Goal: Transaction & Acquisition: Book appointment/travel/reservation

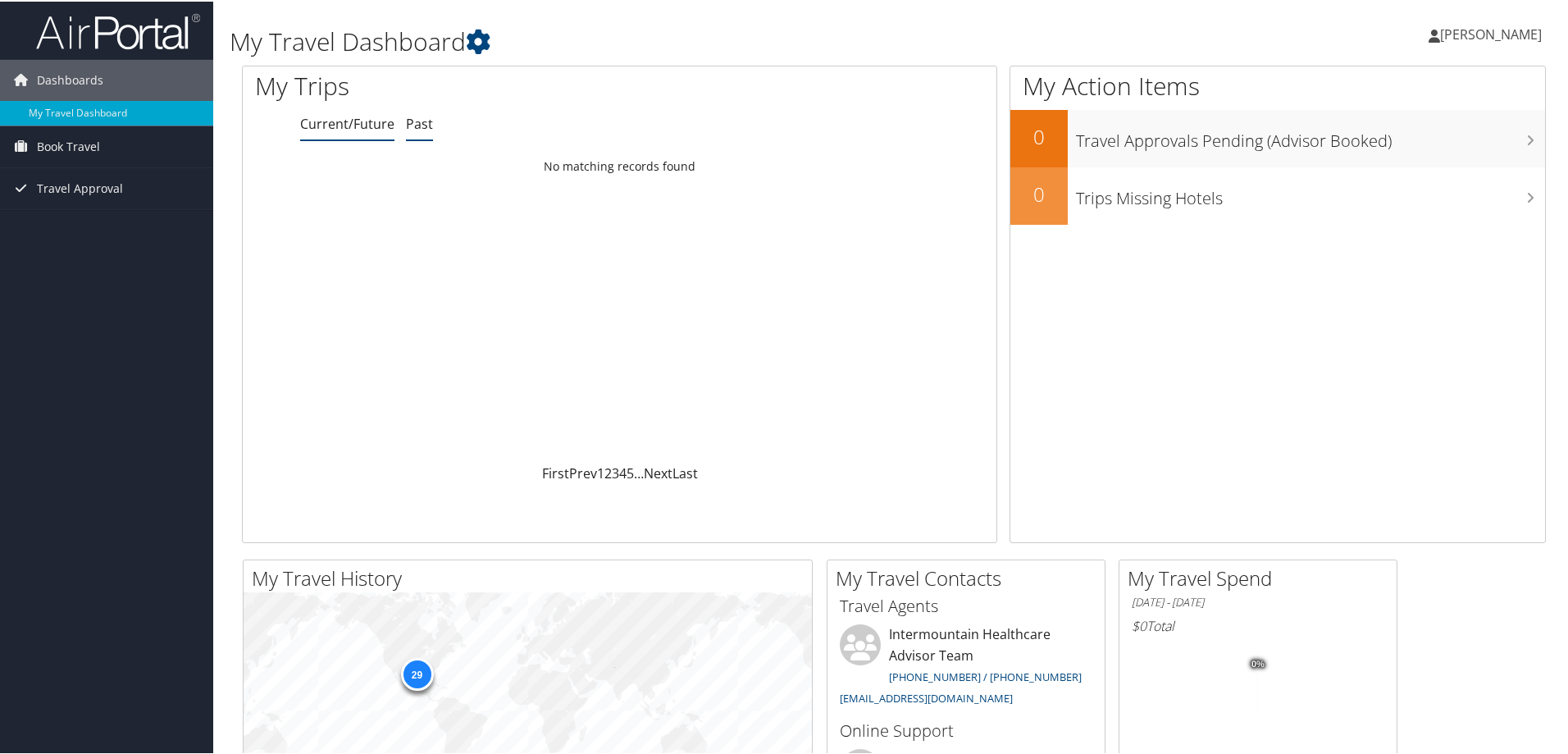
click at [429, 125] on link "Past" at bounding box center [418, 122] width 27 height 18
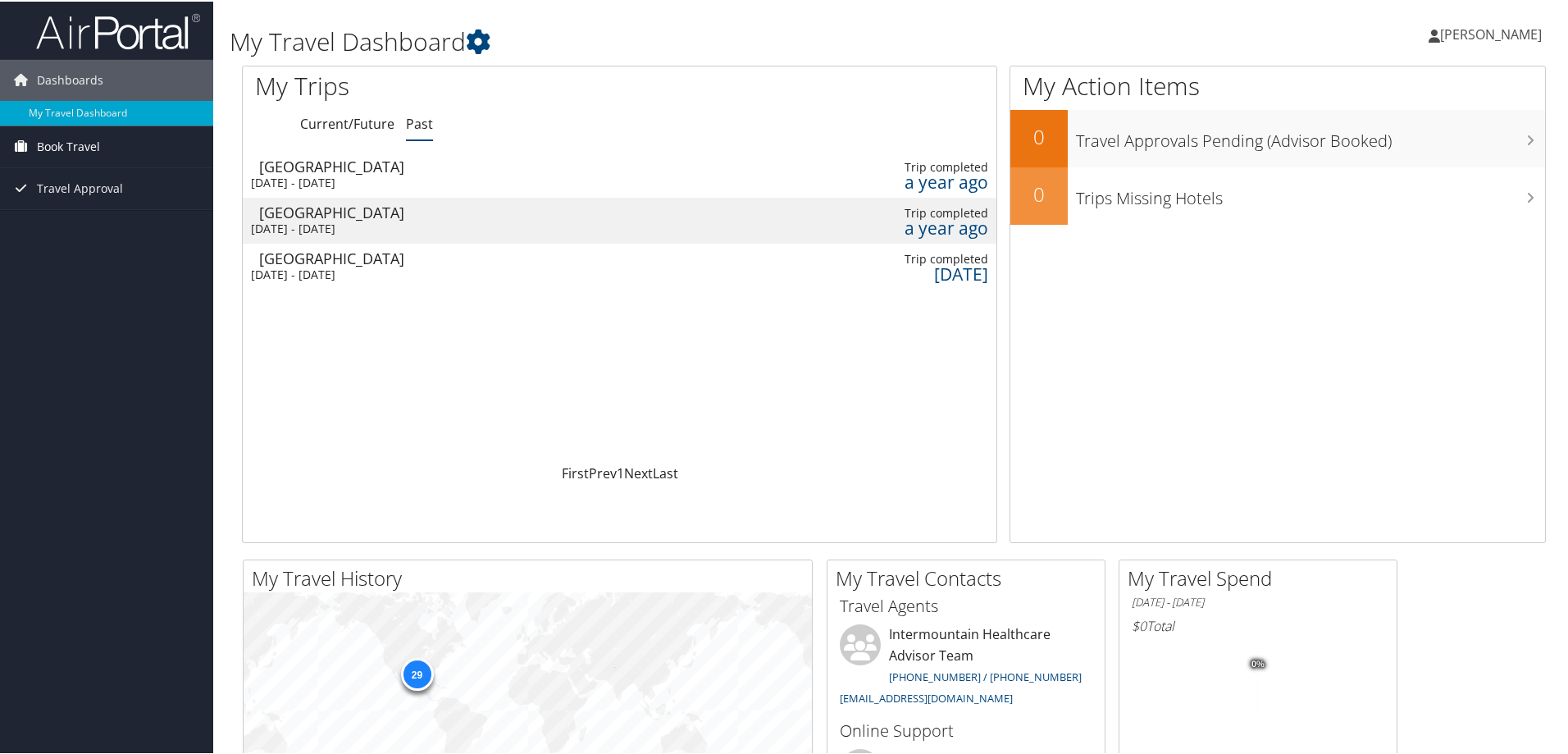
click at [87, 151] on span "Book Travel" at bounding box center [68, 145] width 63 height 41
click at [79, 240] on span "Travel Approval" at bounding box center [80, 236] width 86 height 41
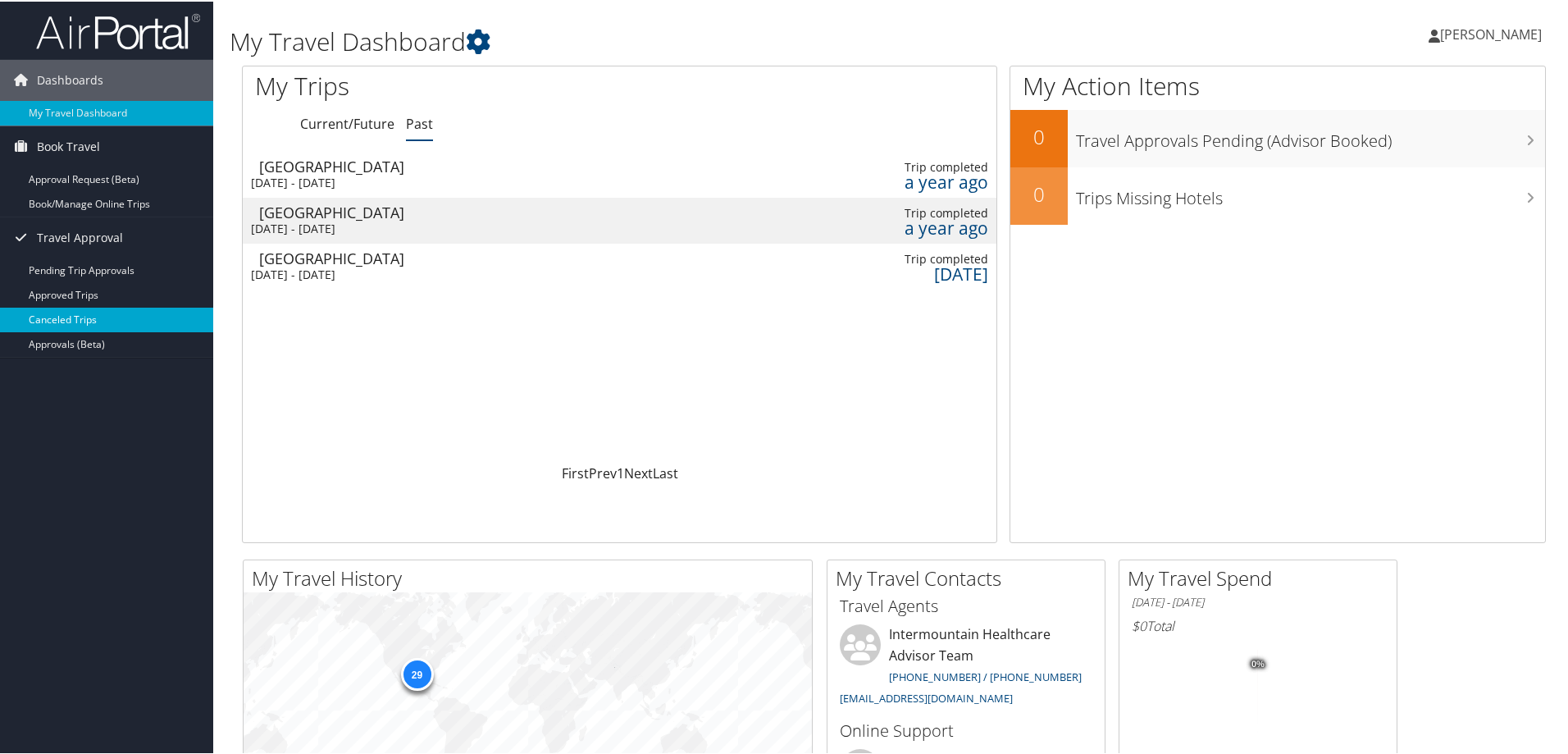
click at [77, 324] on link "Canceled Trips" at bounding box center [107, 318] width 213 height 25
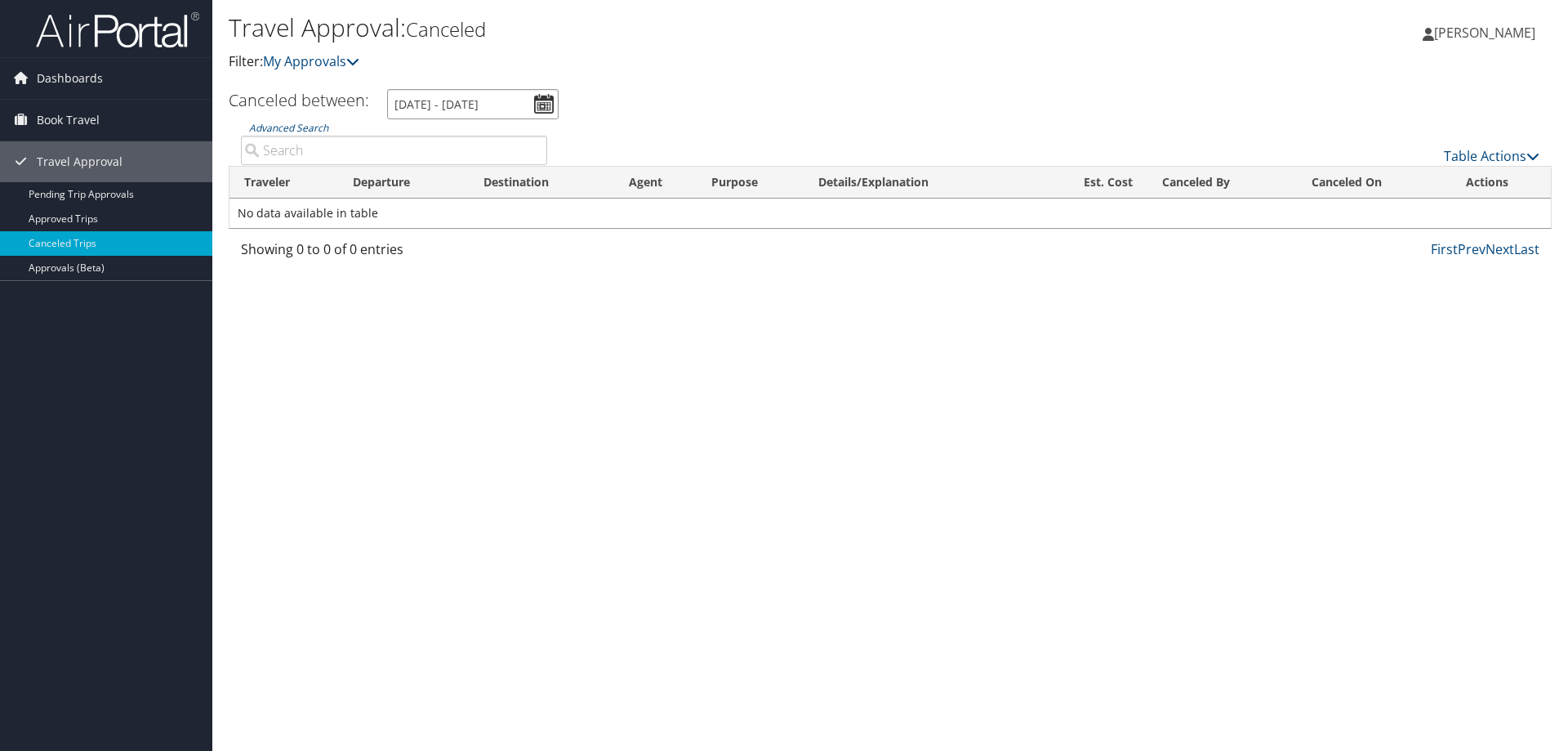
click at [536, 105] on input "8/8/2025 - 9/8/2025" at bounding box center [473, 103] width 171 height 30
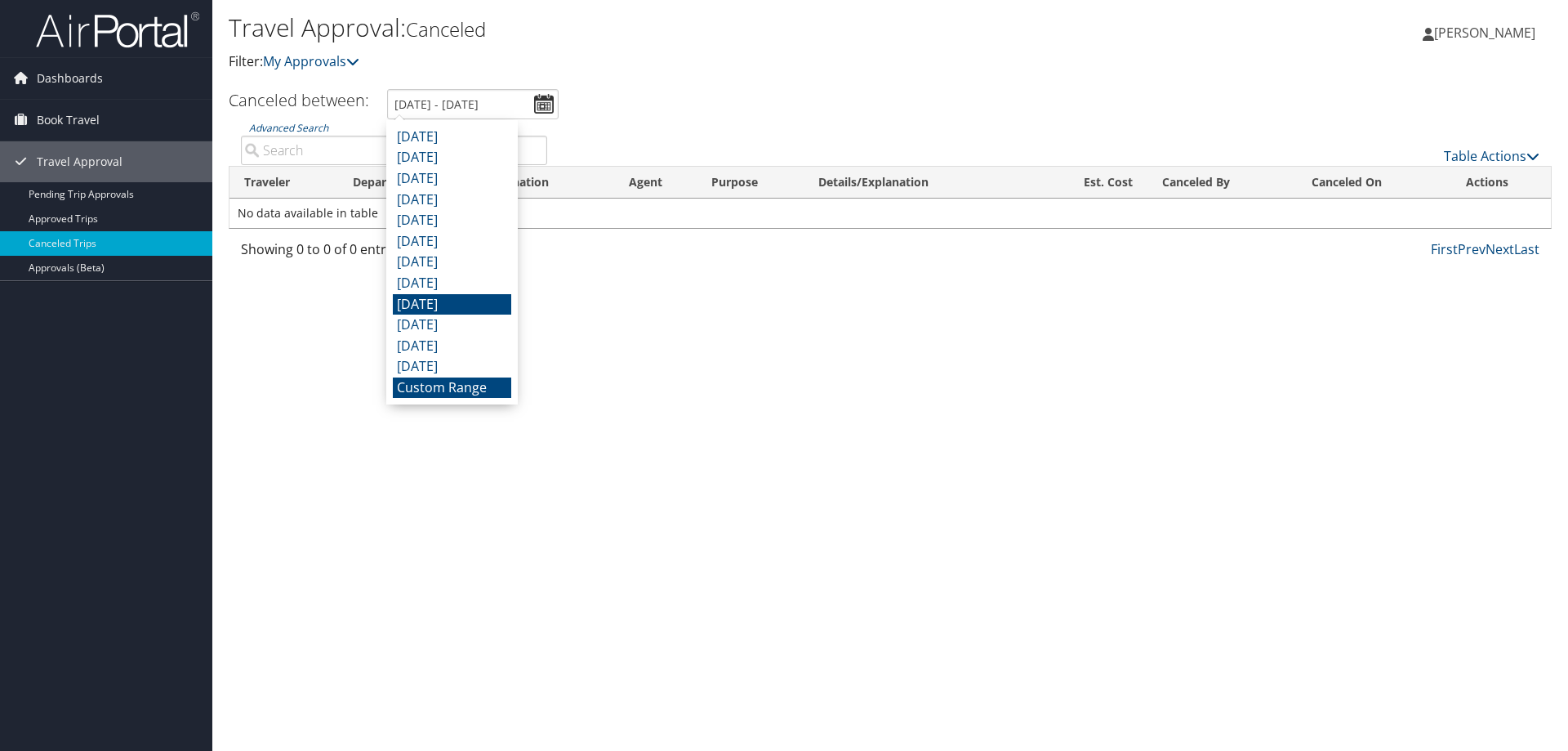
click at [457, 301] on li "December 2024" at bounding box center [452, 304] width 118 height 21
click at [540, 105] on input "12/1/2024 - 12/31/2024" at bounding box center [473, 103] width 171 height 30
click at [457, 285] on li "January 2025" at bounding box center [452, 283] width 118 height 21
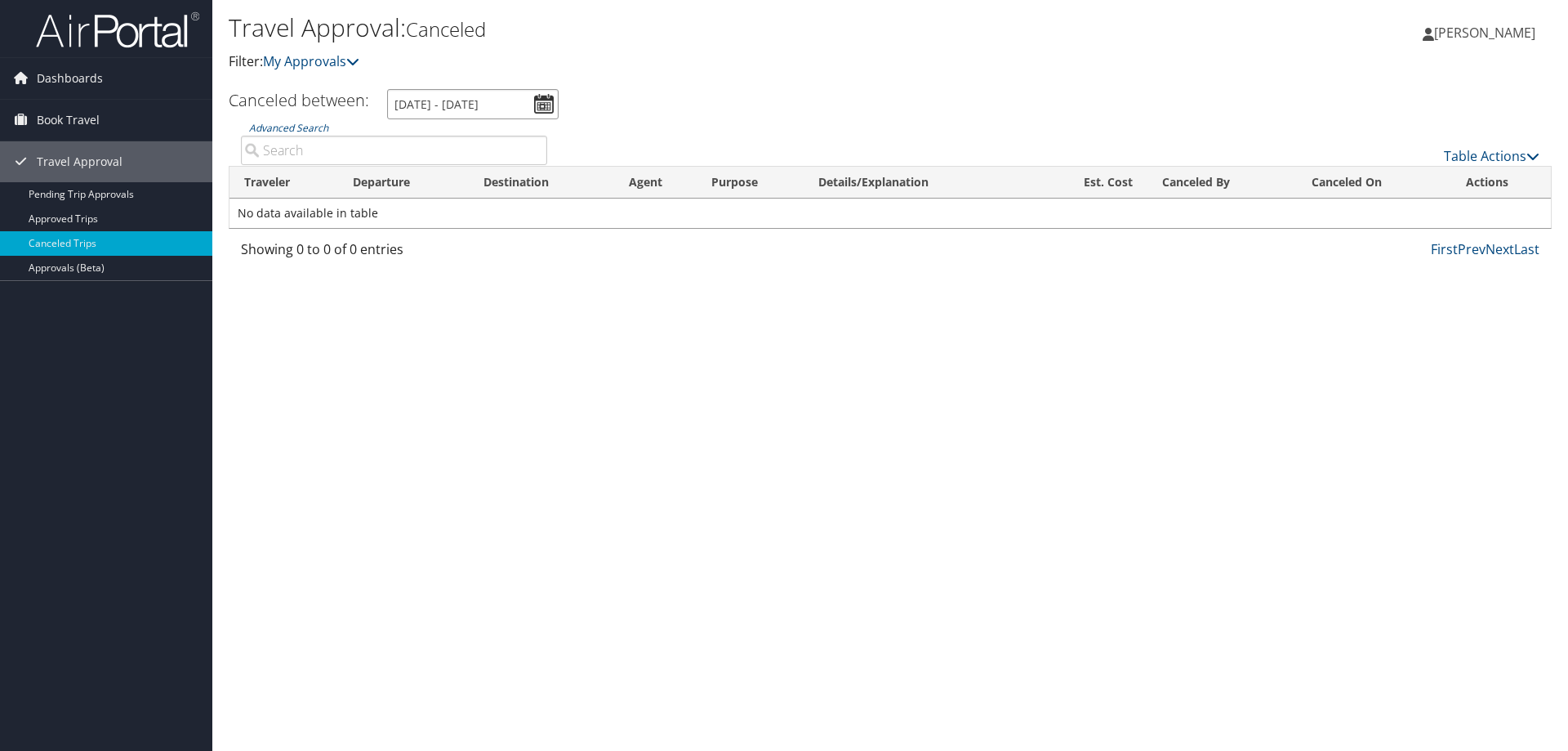
click at [543, 102] on input "1/1/2025 - 1/31/2025" at bounding box center [473, 103] width 171 height 30
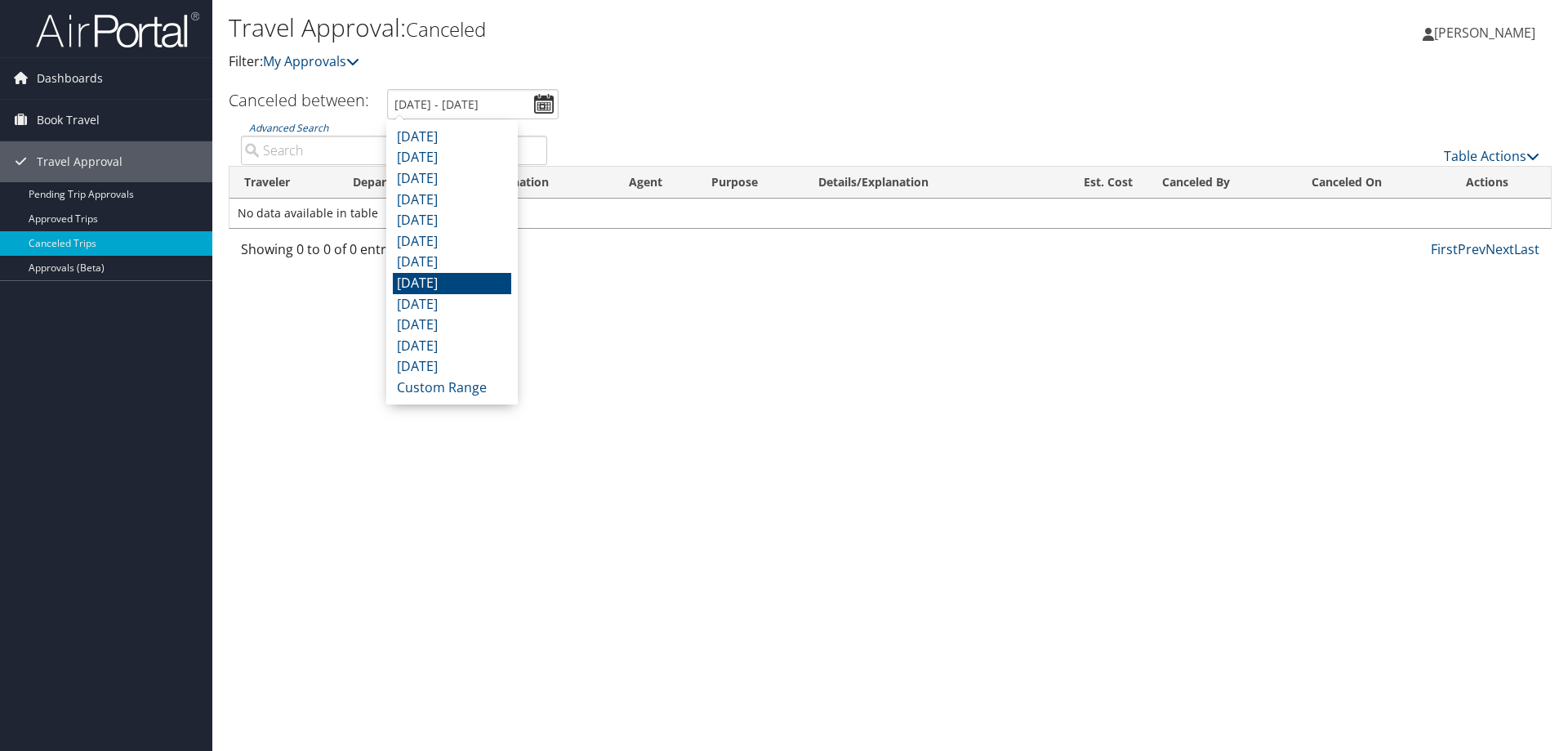
click at [458, 371] on li "September 2024" at bounding box center [452, 366] width 118 height 21
click at [543, 106] on input "9/1/2024 - 9/30/2024" at bounding box center [473, 103] width 171 height 30
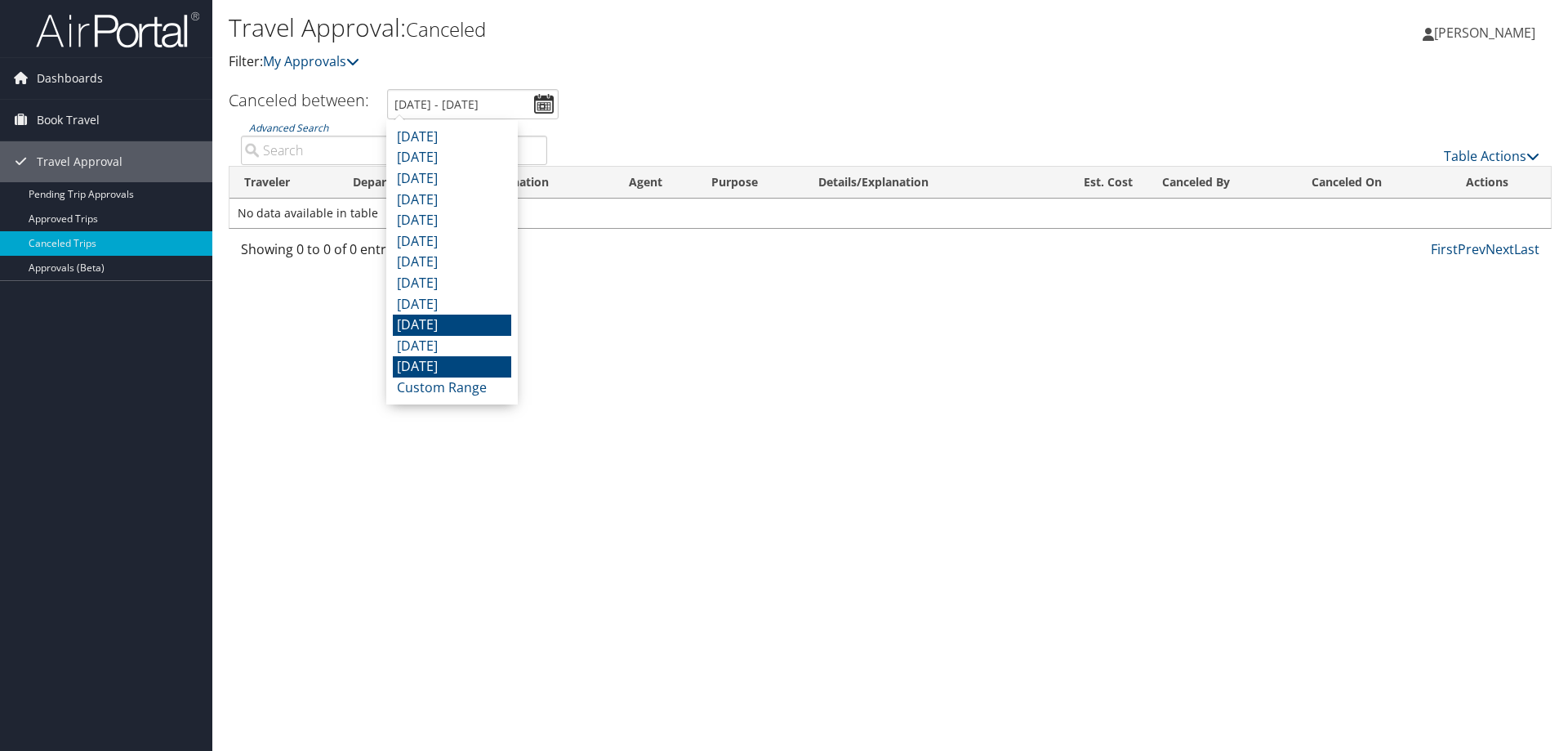
click at [475, 327] on li "November 2024" at bounding box center [452, 324] width 118 height 21
type input "11/1/2024 - 11/30/2024"
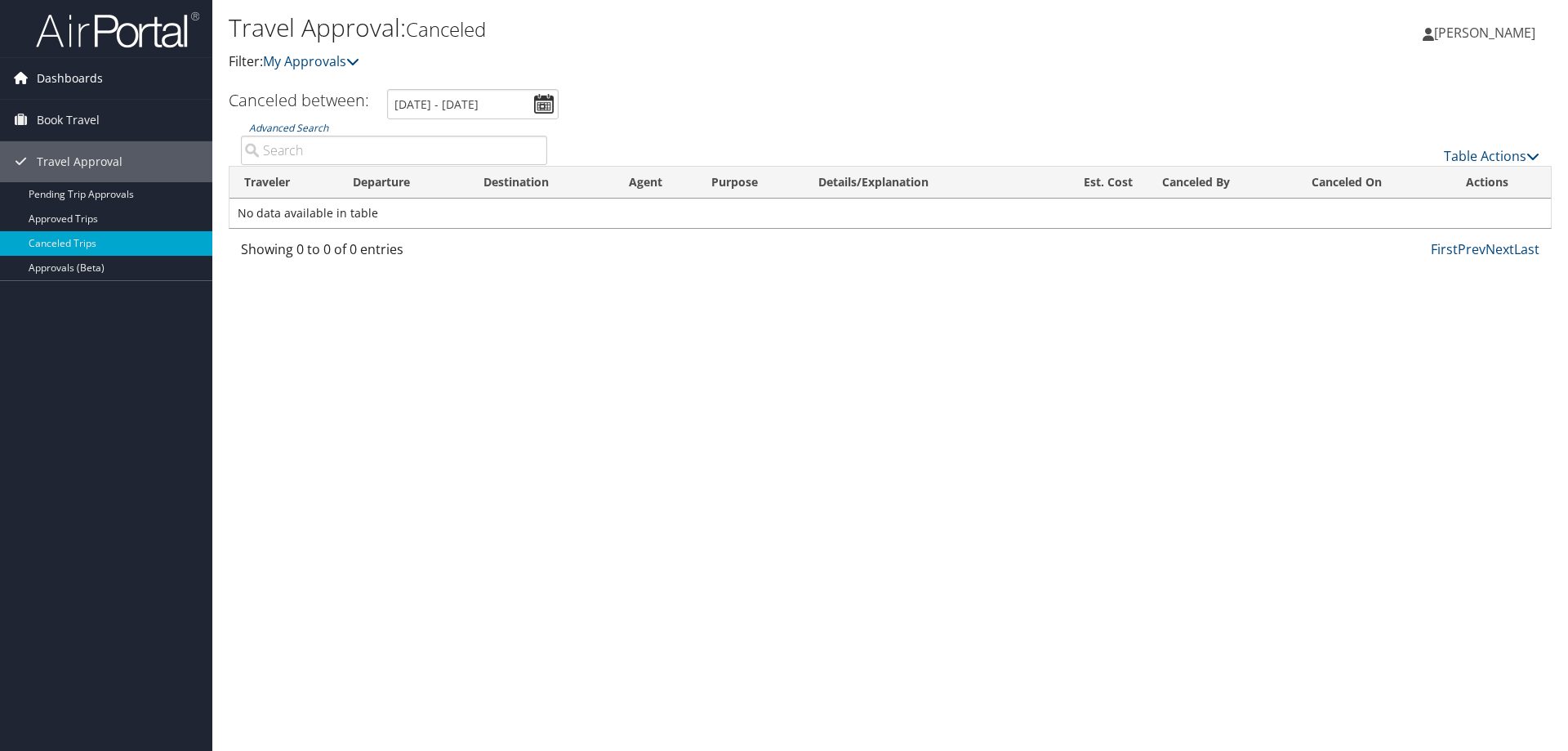
click at [89, 77] on span "Dashboards" at bounding box center [70, 78] width 66 height 41
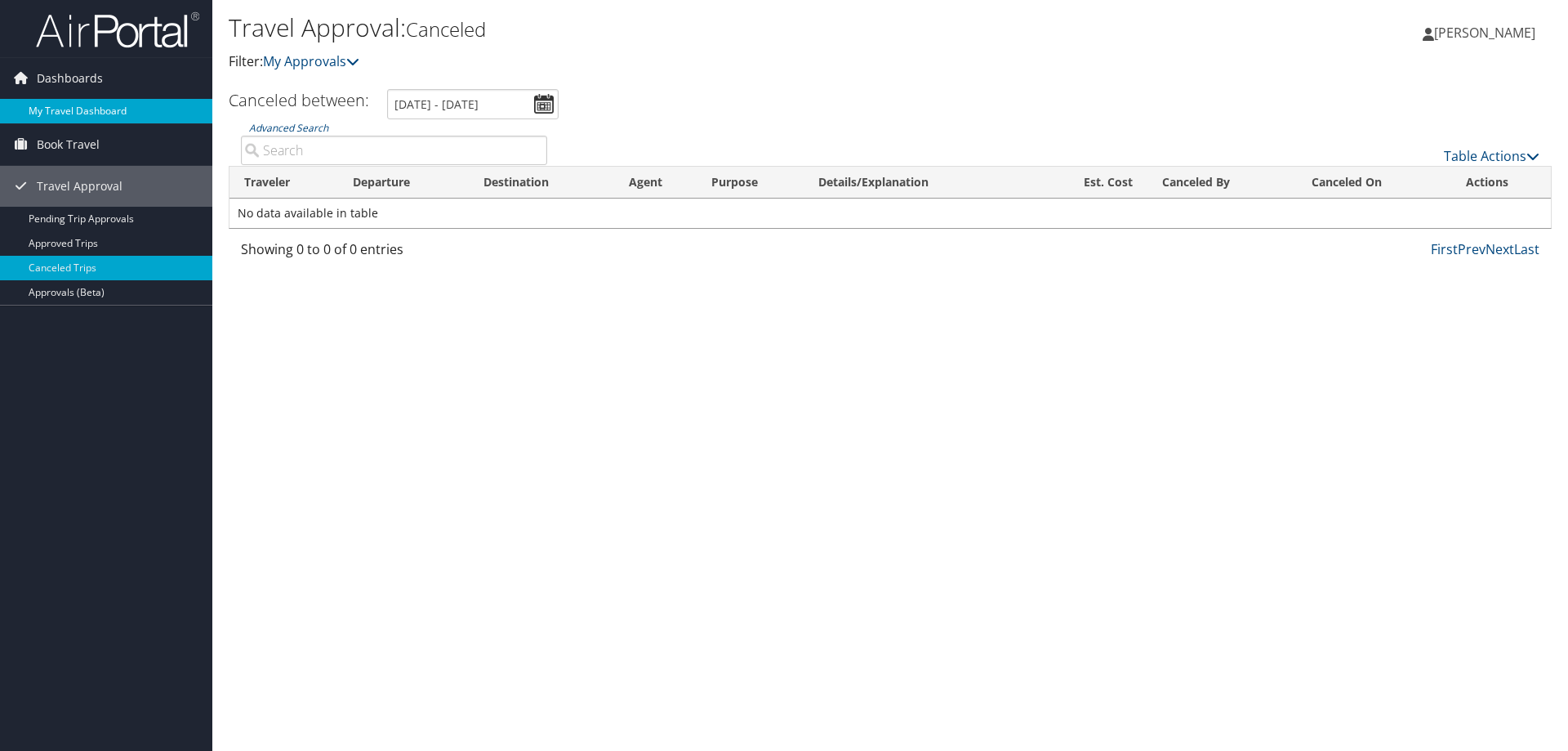
click at [84, 107] on link "My Travel Dashboard" at bounding box center [106, 111] width 212 height 25
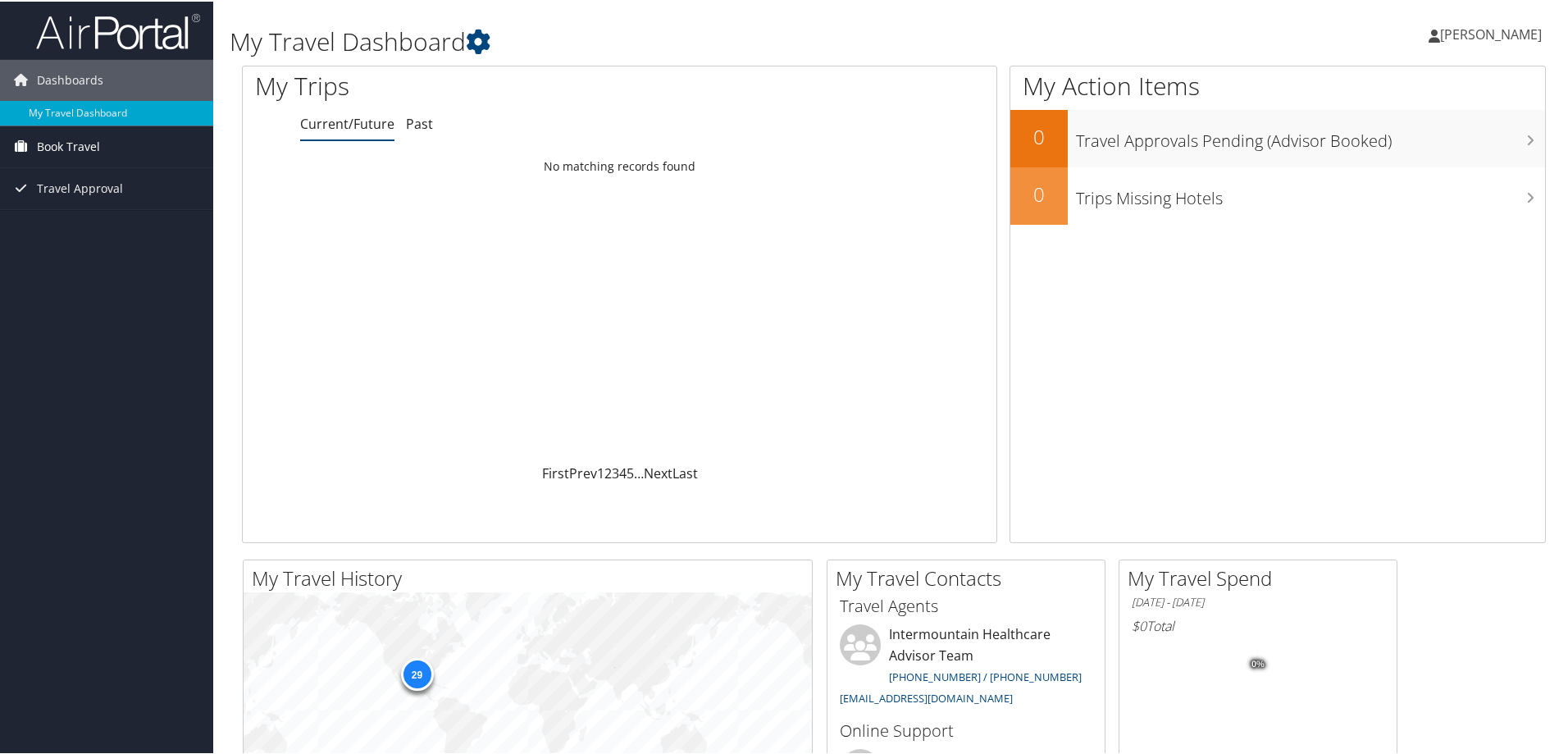
click at [86, 149] on span "Book Travel" at bounding box center [68, 145] width 63 height 41
click at [77, 178] on link "Approval Request (Beta)" at bounding box center [107, 177] width 213 height 25
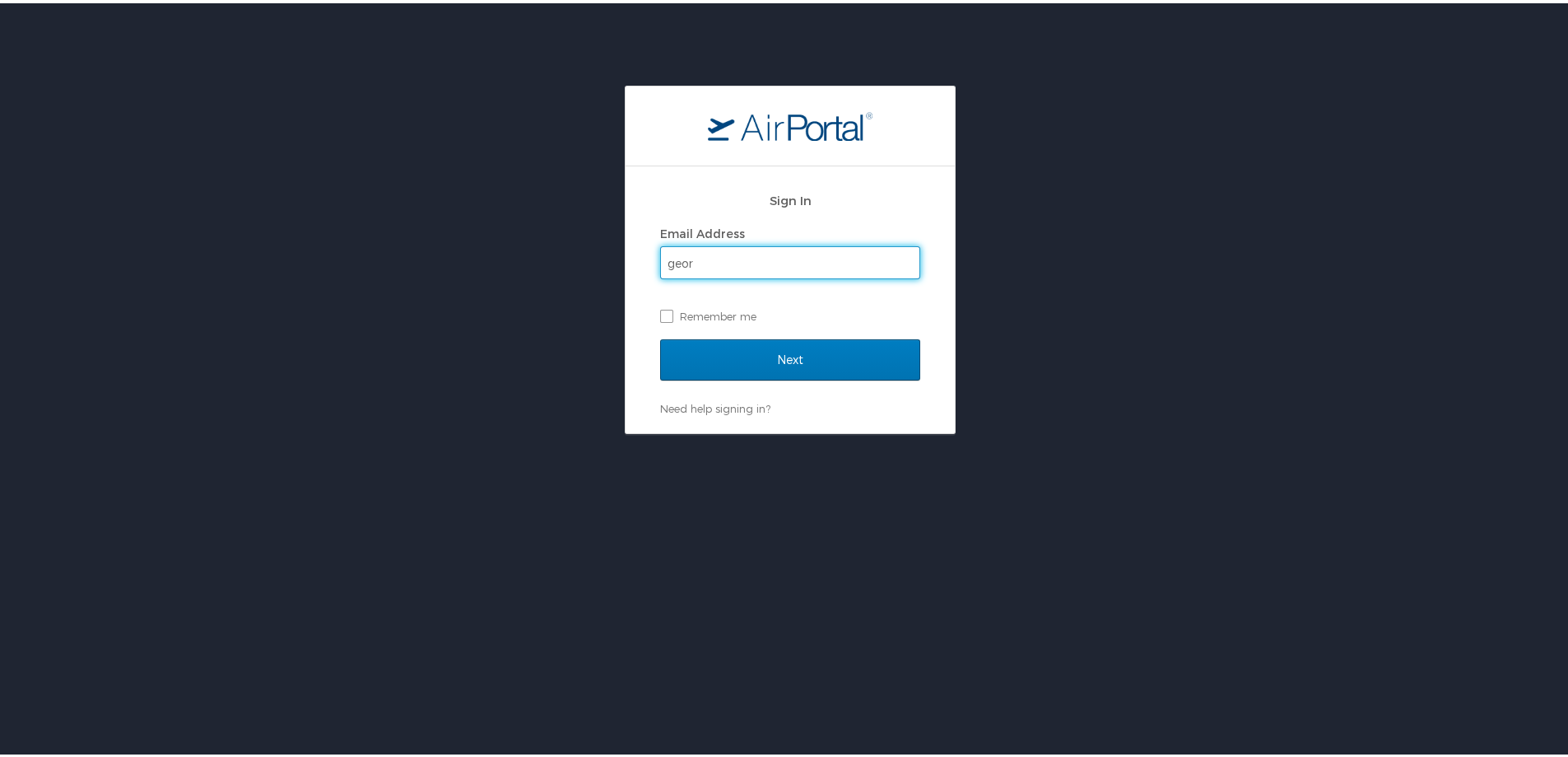
type input "george.fisher@imail.org"
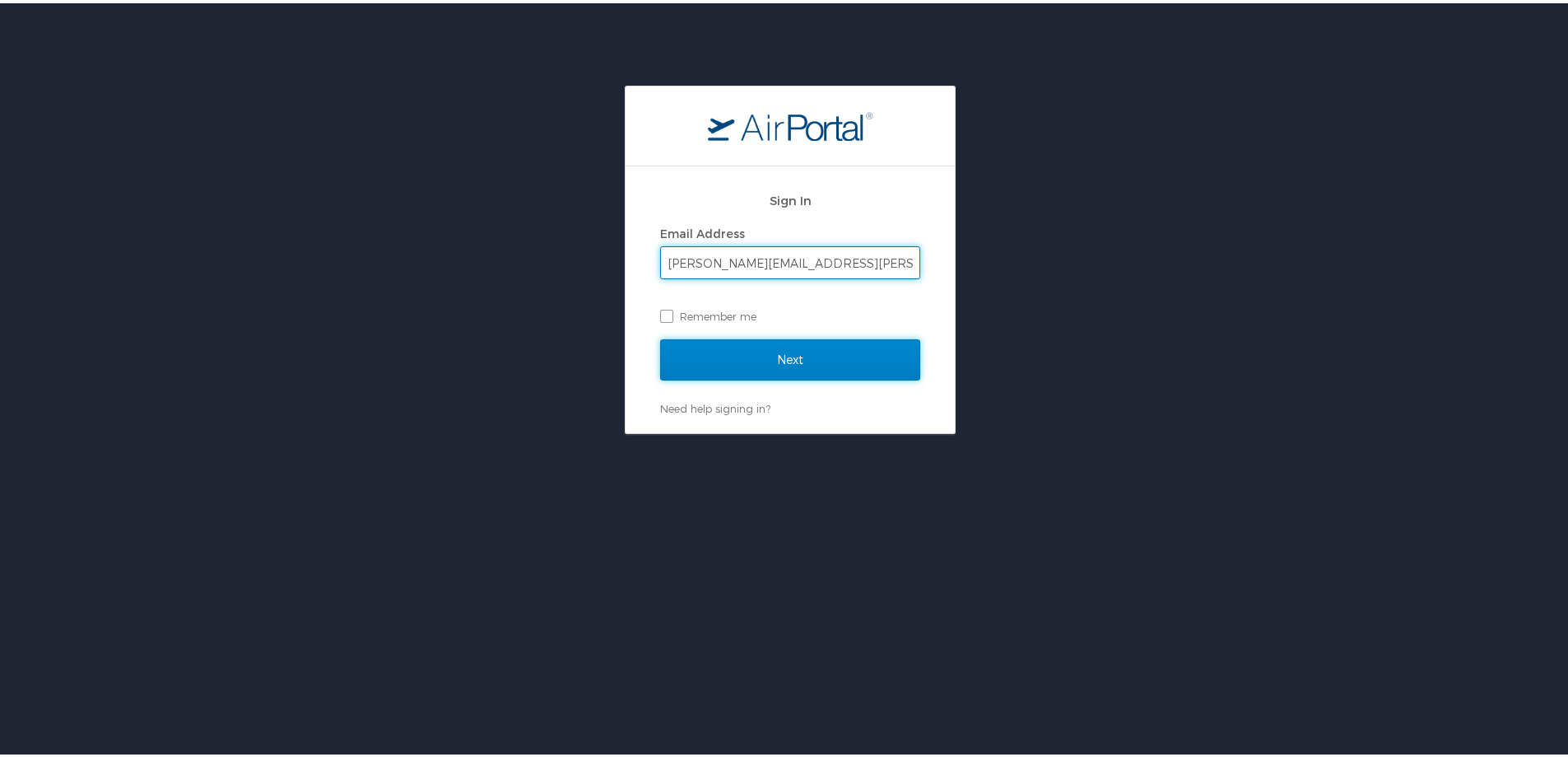
click at [774, 369] on input "Next" at bounding box center [790, 356] width 260 height 42
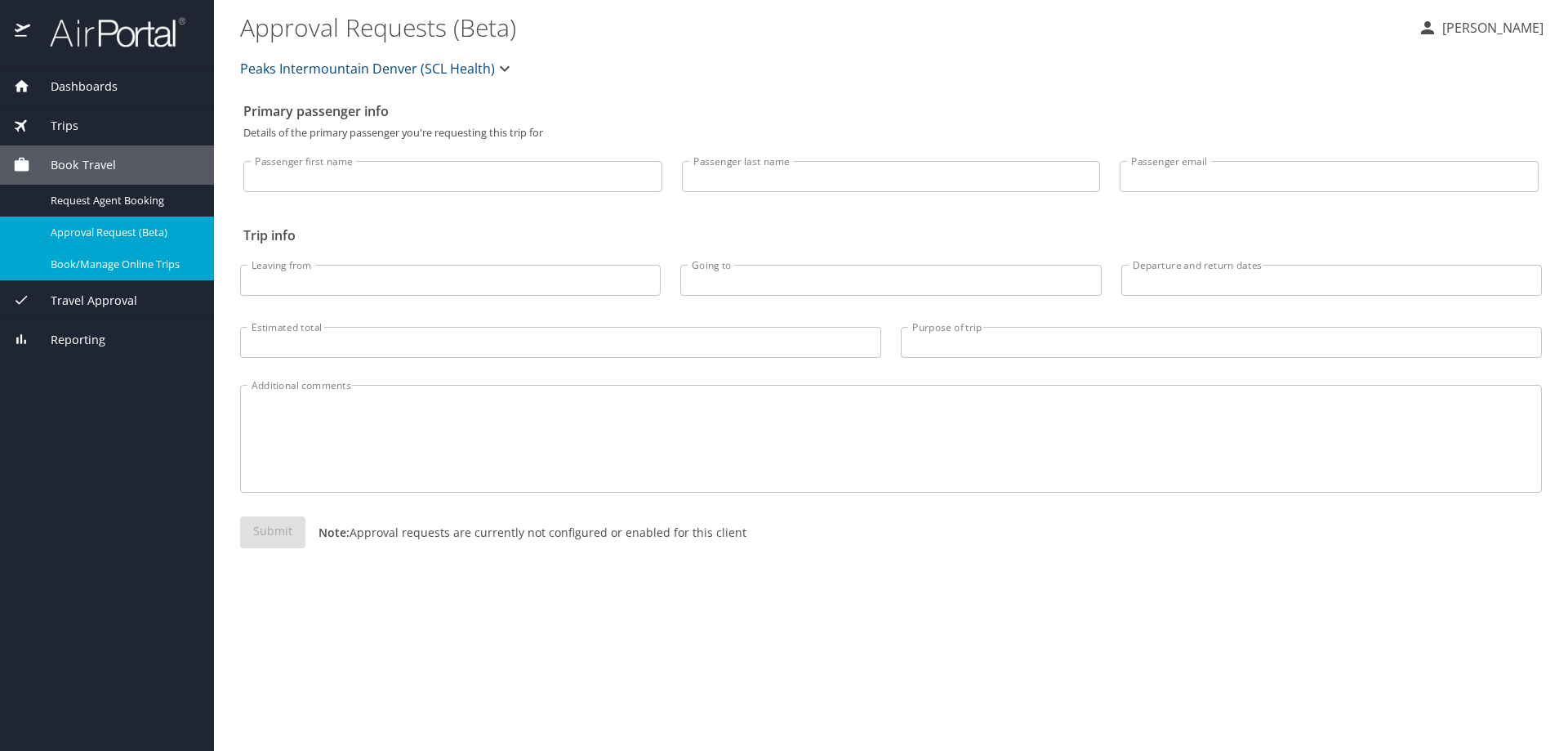
click at [101, 266] on span "Book/Manage Online Trips" at bounding box center [122, 264] width 144 height 16
